Goal: Task Accomplishment & Management: Use online tool/utility

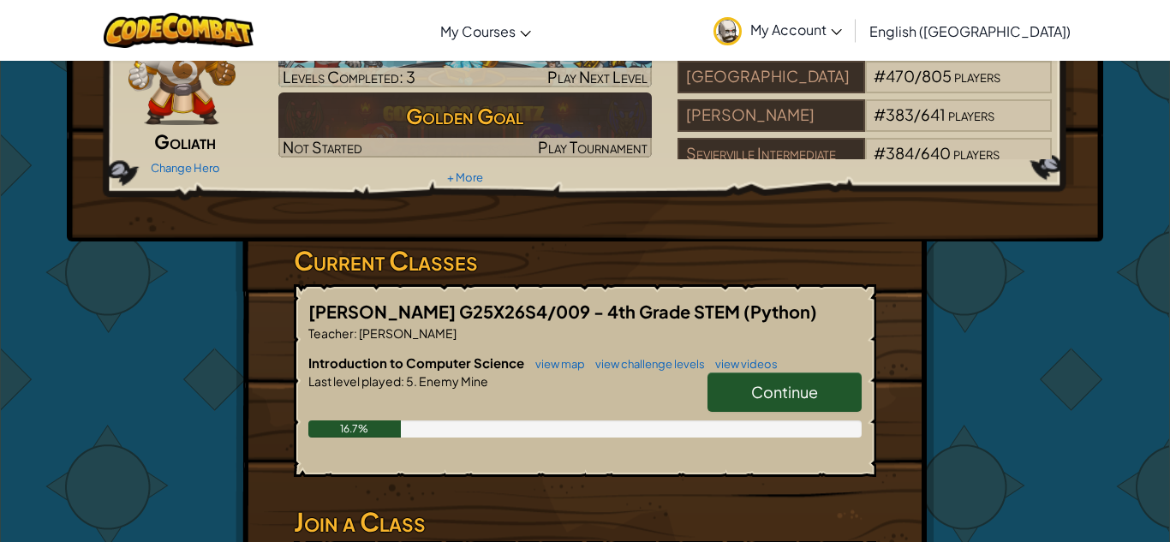
scroll to position [109, 0]
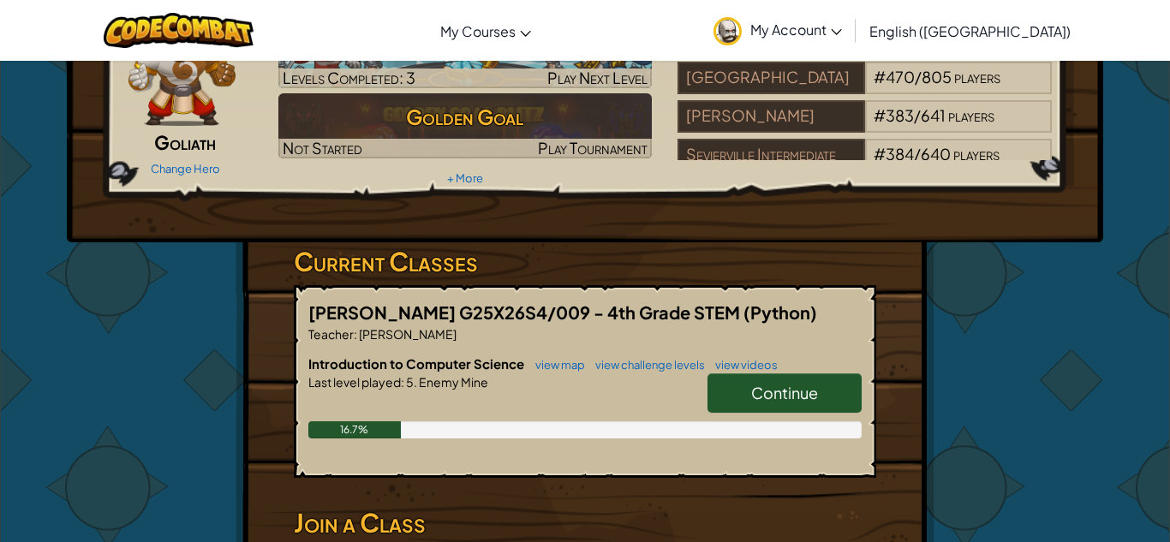
click at [833, 398] on link "Continue" at bounding box center [785, 393] width 154 height 39
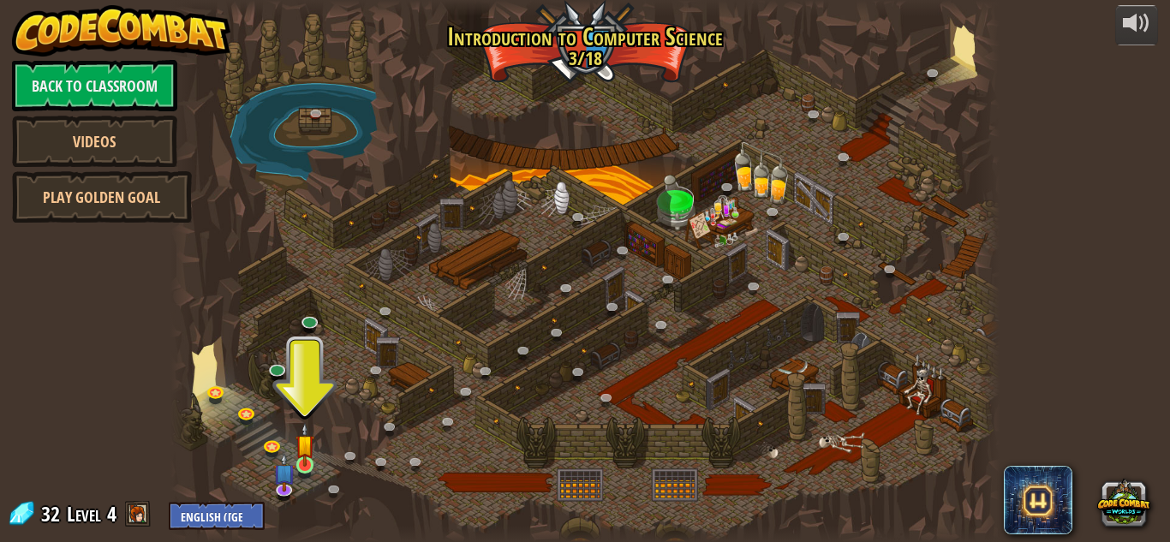
click at [308, 465] on img at bounding box center [306, 444] width 20 height 45
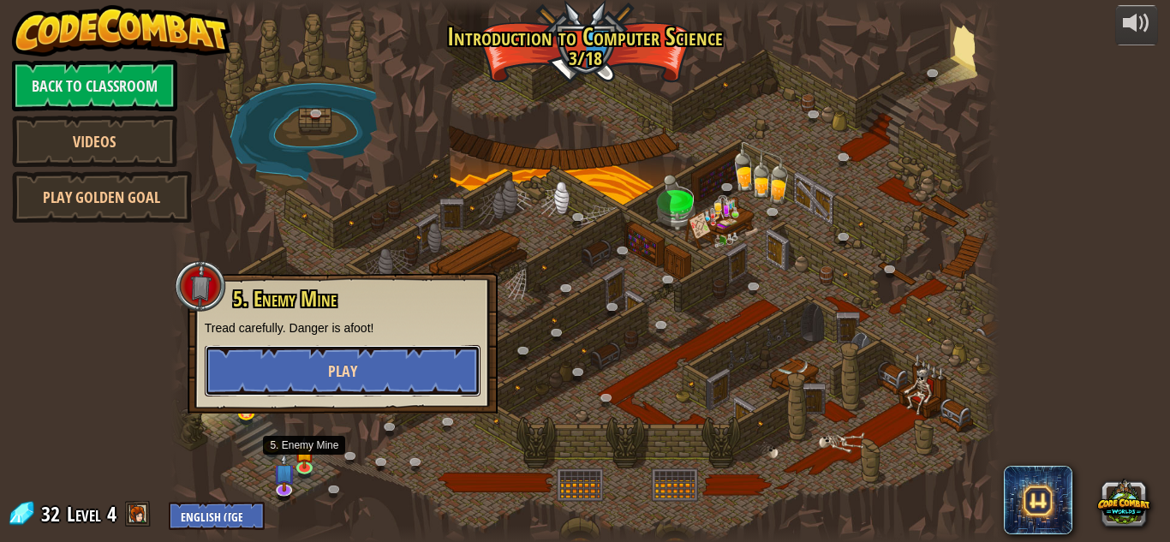
click at [245, 359] on button "Play" at bounding box center [343, 370] width 276 height 51
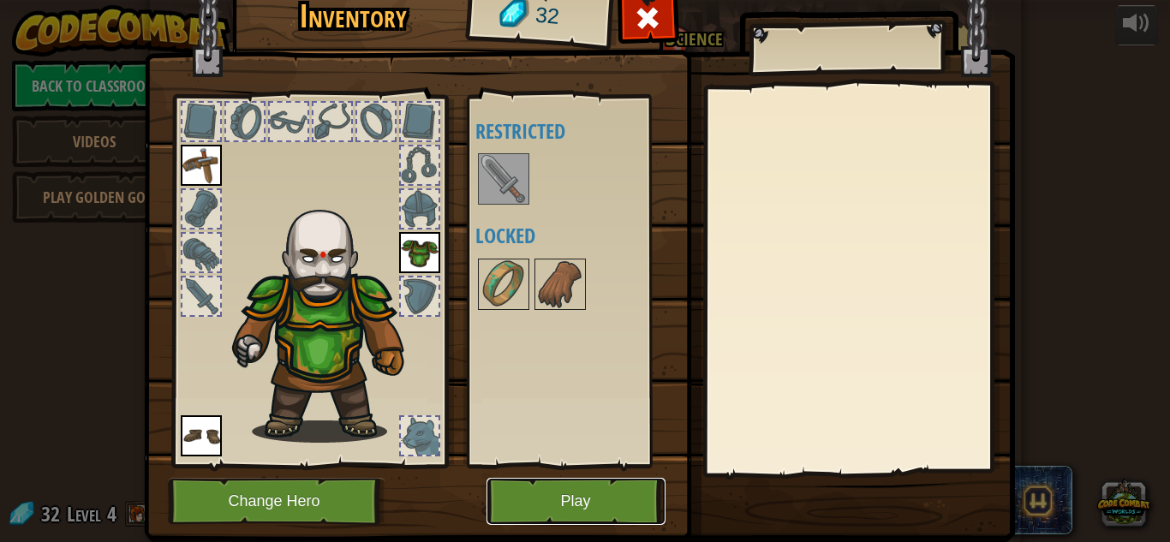
click at [613, 505] on button "Play" at bounding box center [576, 501] width 179 height 47
